Goal: Check status: Check status

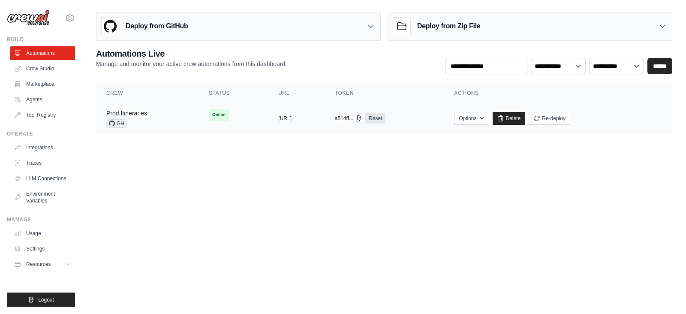
click at [127, 110] on link "Prod Itineraries" at bounding box center [126, 113] width 41 height 7
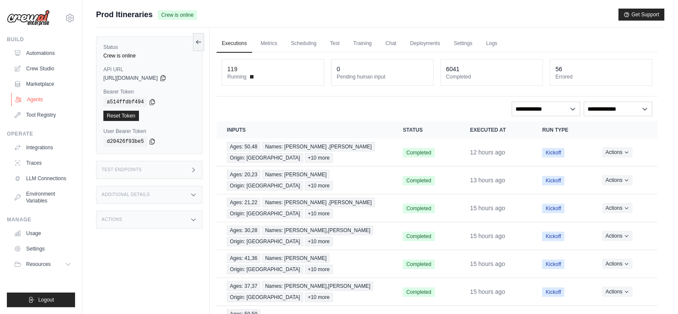
click at [47, 98] on link "Agents" at bounding box center [43, 100] width 65 height 14
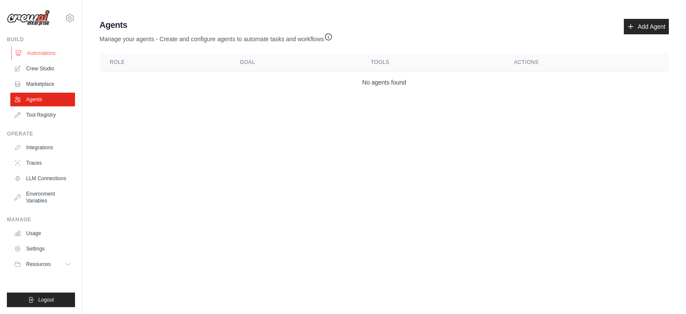
click at [53, 54] on link "Automations" at bounding box center [43, 53] width 65 height 14
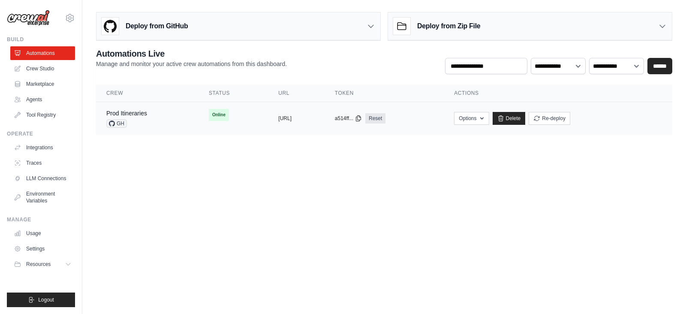
click at [148, 111] on div "Prod Itineraries GH" at bounding box center [147, 118] width 82 height 19
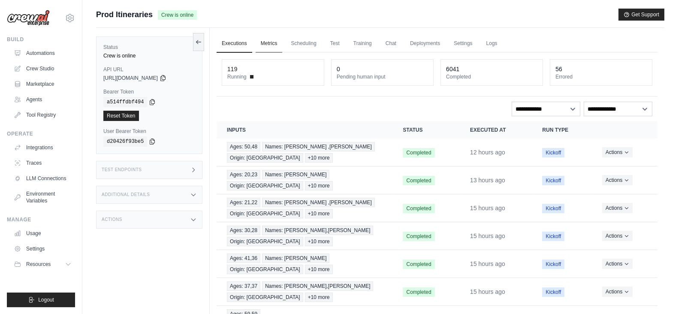
click at [271, 39] on link "Metrics" at bounding box center [269, 44] width 27 height 18
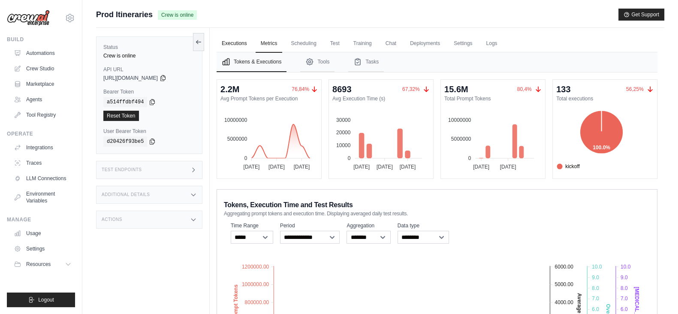
click at [236, 45] on link "Executions" at bounding box center [234, 44] width 36 height 18
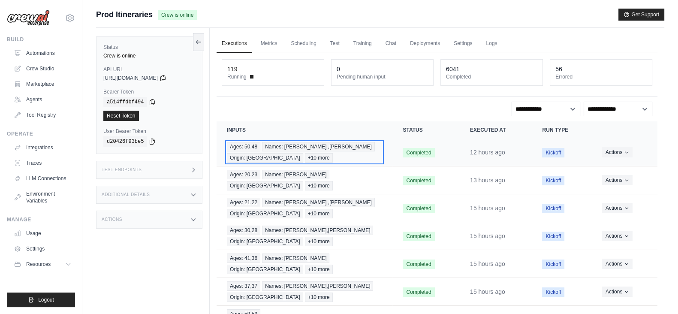
click at [380, 149] on div "Ages: 50,48 Names: Ana ,Eduardo Origin: Madrid +10 more" at bounding box center [304, 152] width 155 height 21
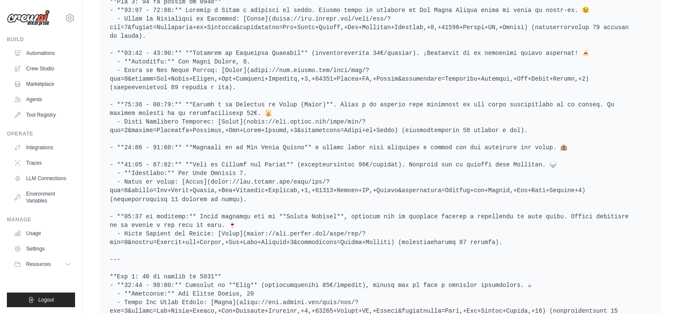
scroll to position [2038, 0]
